Goal: Information Seeking & Learning: Find specific page/section

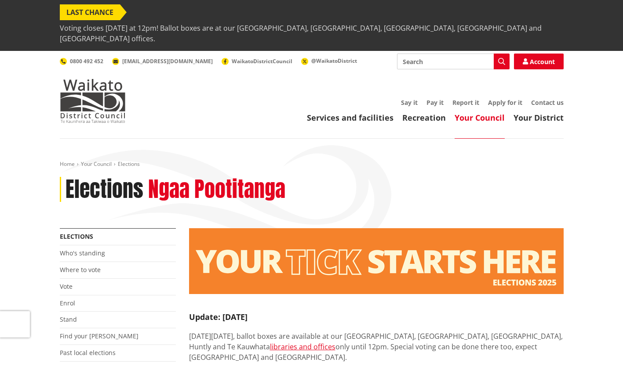
click at [251, 20] on span "Voting closes [DATE] at 12pm! Ballot boxes are at our [GEOGRAPHIC_DATA], [GEOGR…" at bounding box center [311, 33] width 503 height 26
